Goal: Task Accomplishment & Management: Use online tool/utility

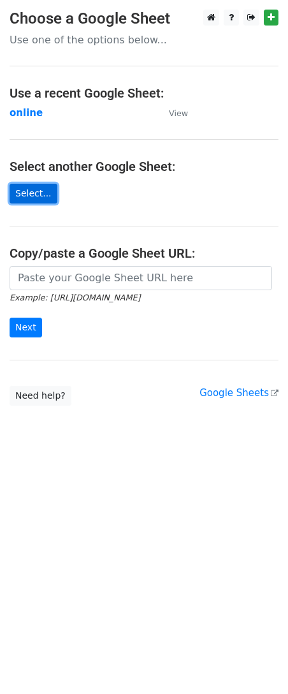
click at [34, 191] on link "Select..." at bounding box center [34, 194] width 48 height 20
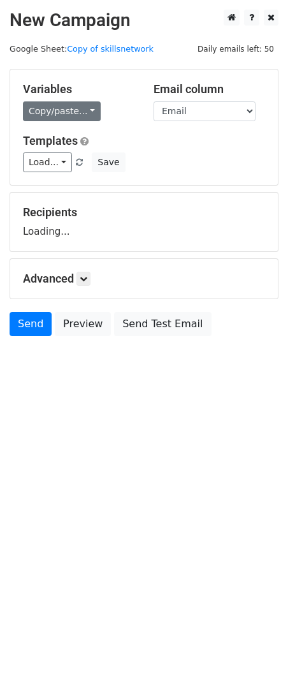
click at [78, 116] on link "Copy/paste..." at bounding box center [62, 111] width 78 height 20
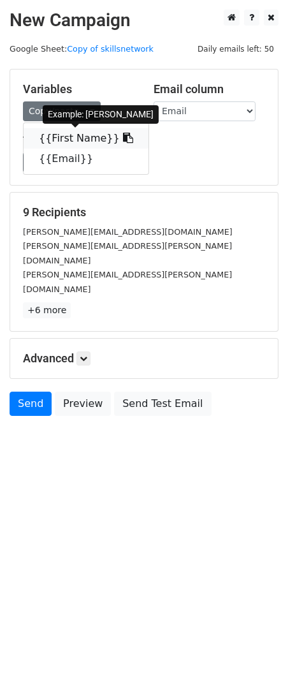
click at [88, 135] on link "{{First Name}}" at bounding box center [86, 138] width 125 height 20
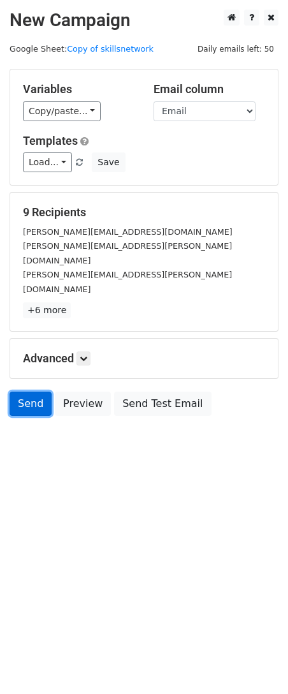
drag, startPoint x: 21, startPoint y: 376, endPoint x: 15, endPoint y: 385, distance: 10.6
click at [22, 391] on link "Send" at bounding box center [31, 403] width 42 height 24
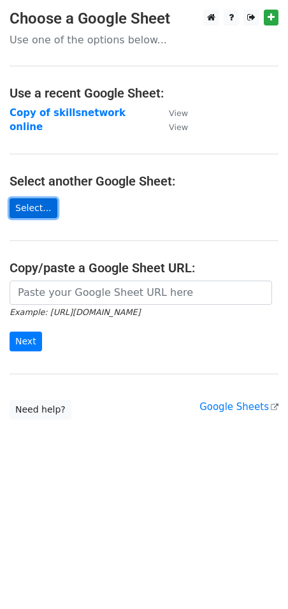
click at [28, 209] on link "Select..." at bounding box center [34, 208] width 48 height 20
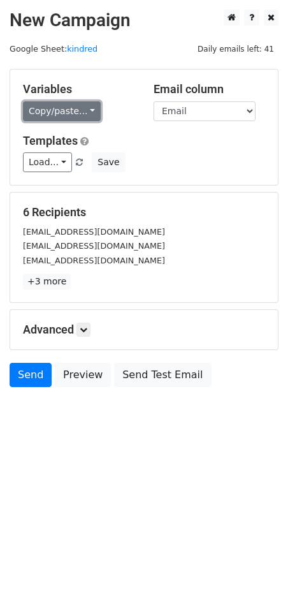
click at [69, 105] on link "Copy/paste..." at bounding box center [62, 111] width 78 height 20
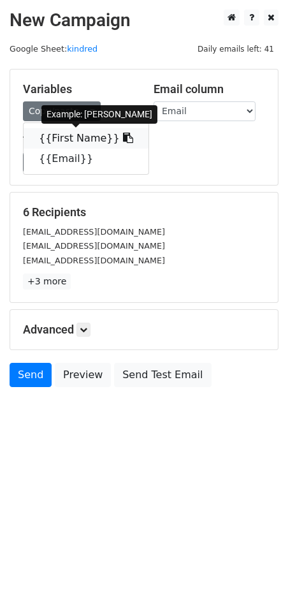
click at [75, 135] on link "{{First Name}}" at bounding box center [86, 138] width 125 height 20
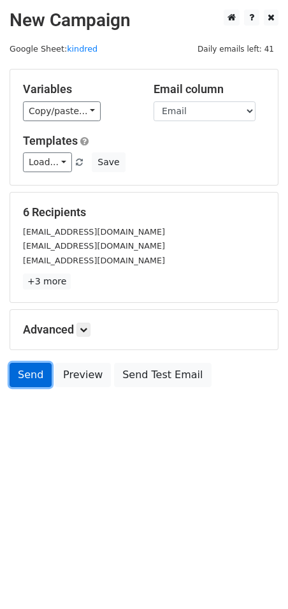
click at [25, 370] on link "Send" at bounding box center [31, 375] width 42 height 24
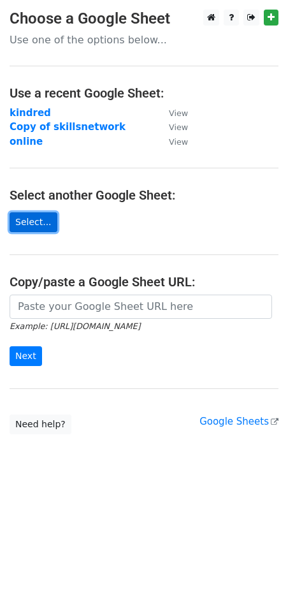
click at [23, 222] on link "Select..." at bounding box center [34, 222] width 48 height 20
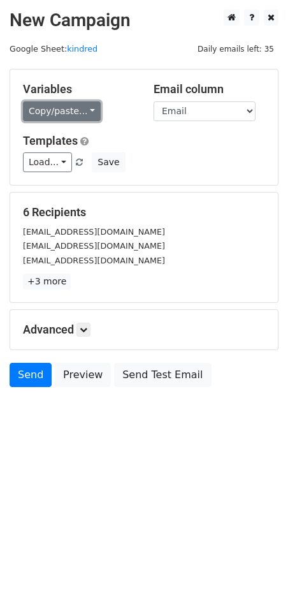
click at [71, 110] on link "Copy/paste..." at bounding box center [62, 111] width 78 height 20
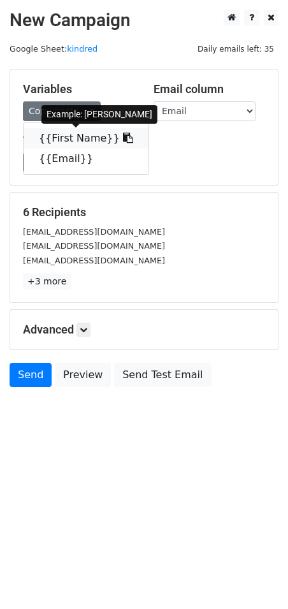
click at [75, 130] on link "{{First Name}}" at bounding box center [86, 138] width 125 height 20
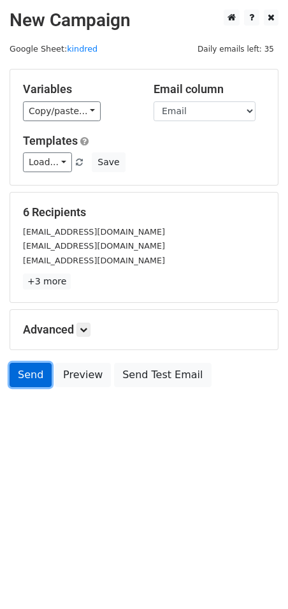
click at [33, 371] on link "Send" at bounding box center [31, 375] width 42 height 24
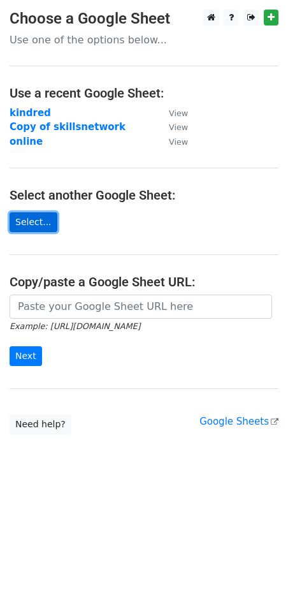
click at [40, 219] on link "Select..." at bounding box center [34, 222] width 48 height 20
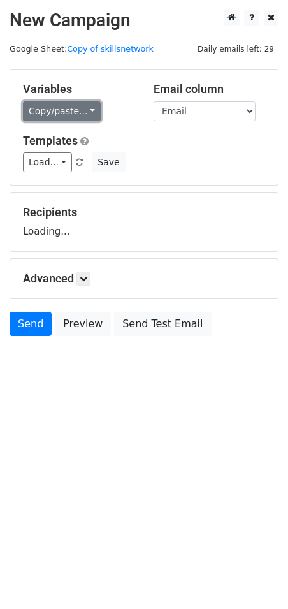
click at [88, 115] on link "Copy/paste..." at bounding box center [62, 111] width 78 height 20
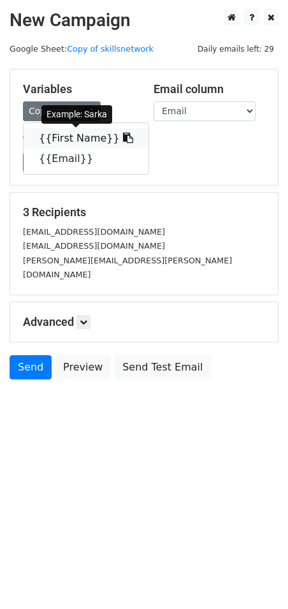
click at [95, 137] on link "{{First Name}}" at bounding box center [86, 138] width 125 height 20
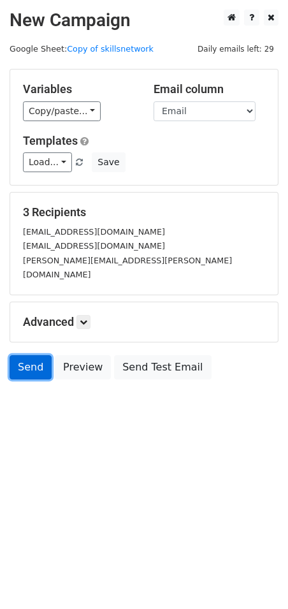
click at [21, 356] on link "Send" at bounding box center [31, 367] width 42 height 24
